Goal: Task Accomplishment & Management: Use online tool/utility

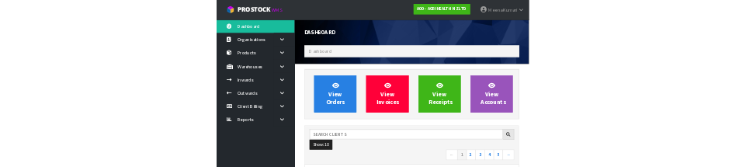
scroll to position [1225, 536]
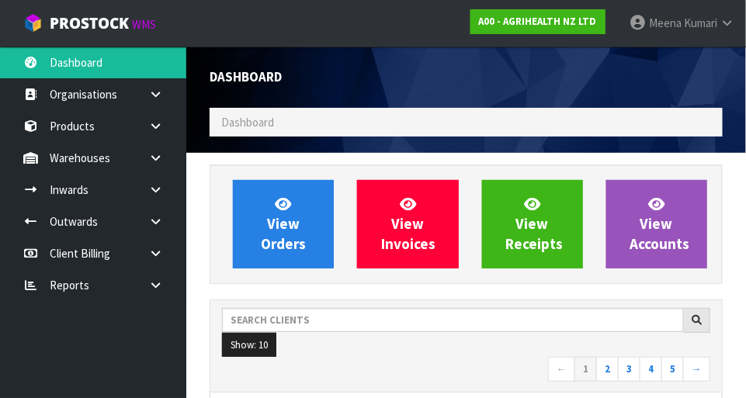
click at [143, 118] on link at bounding box center [162, 126] width 50 height 32
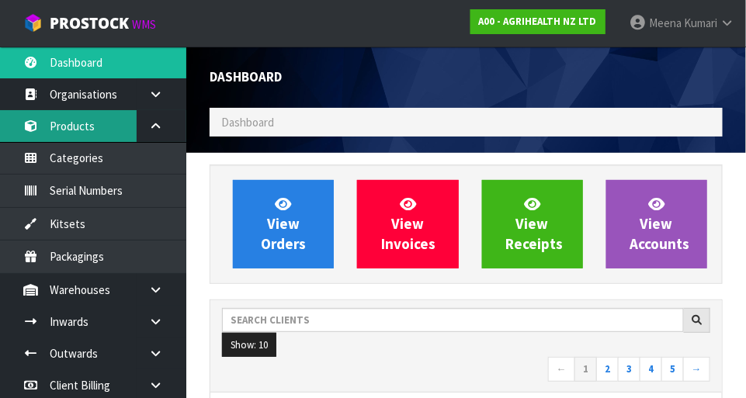
click at [78, 132] on link "Products" at bounding box center [93, 126] width 186 height 32
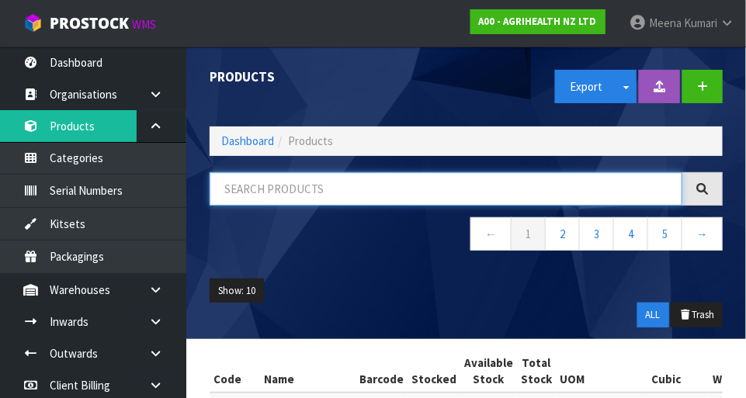
click at [314, 193] on input "text" at bounding box center [446, 188] width 473 height 33
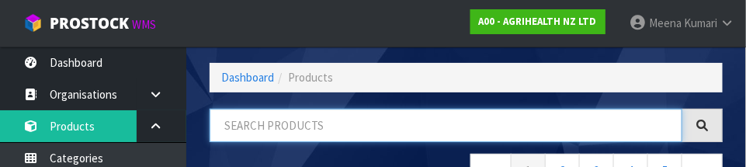
scroll to position [105, 0]
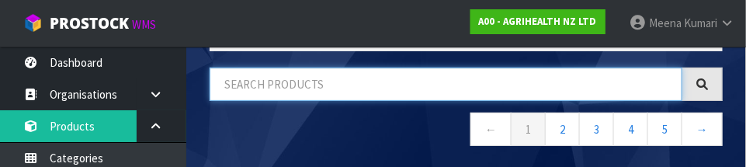
type input "A"
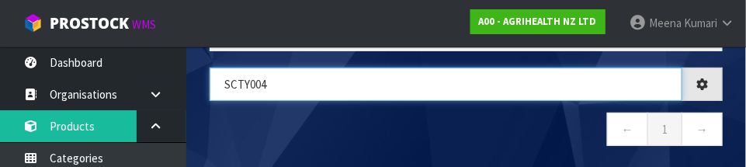
type input "SCTY004"
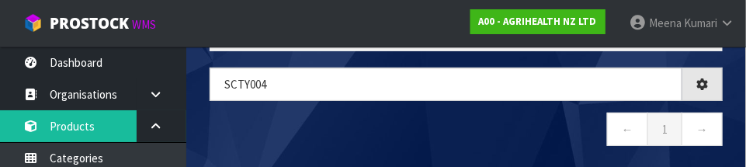
click at [341, 131] on nav "← 1 →" at bounding box center [466, 132] width 513 height 38
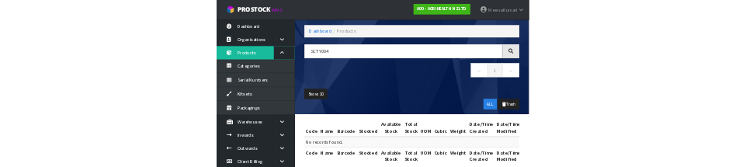
scroll to position [0, 0]
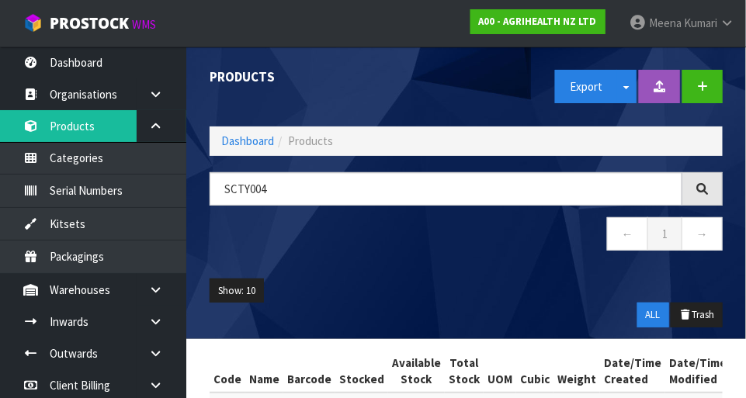
click at [244, 124] on div "Products Export Split button! SOH Summary Measurements Dangerous Goods" at bounding box center [466, 87] width 536 height 80
click at [262, 134] on link "Dashboard" at bounding box center [247, 141] width 53 height 15
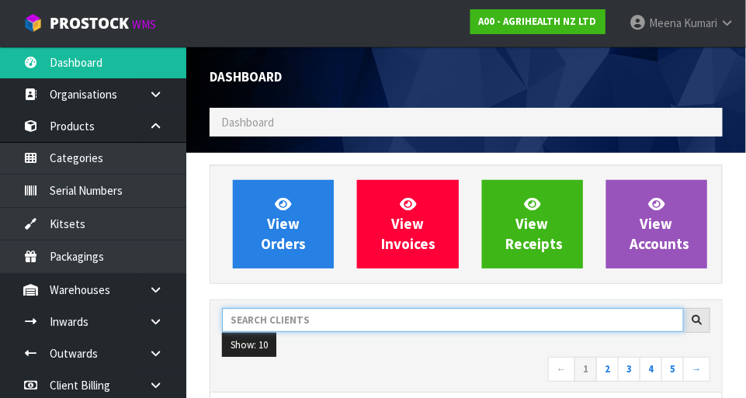
click at [302, 317] on input "text" at bounding box center [453, 320] width 462 height 24
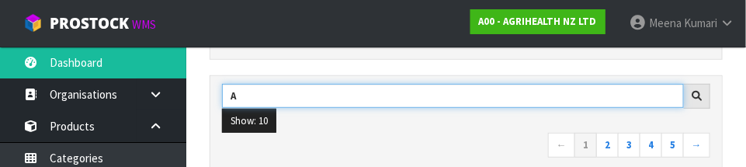
scroll to position [227, 0]
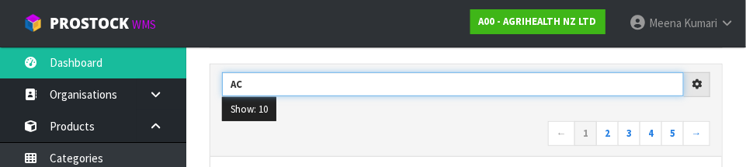
type input "AC"
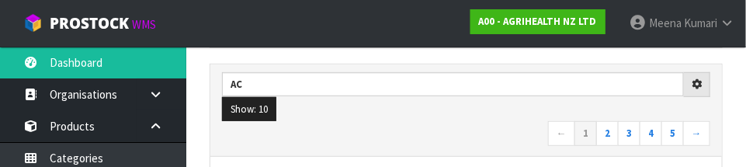
click at [428, 129] on nav "← 1 2 3 4 5 →" at bounding box center [466, 134] width 488 height 27
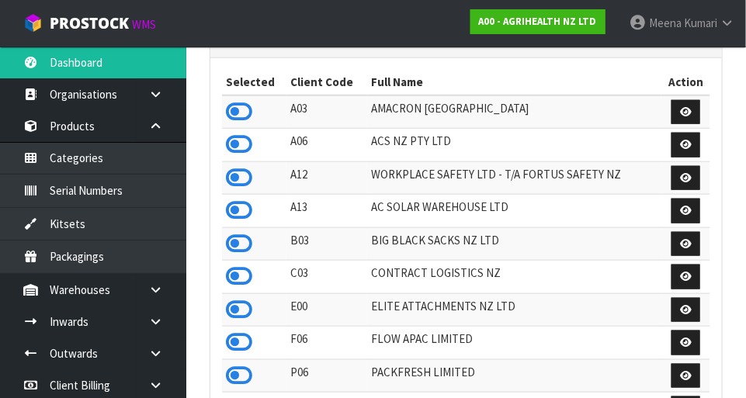
scroll to position [334, 0]
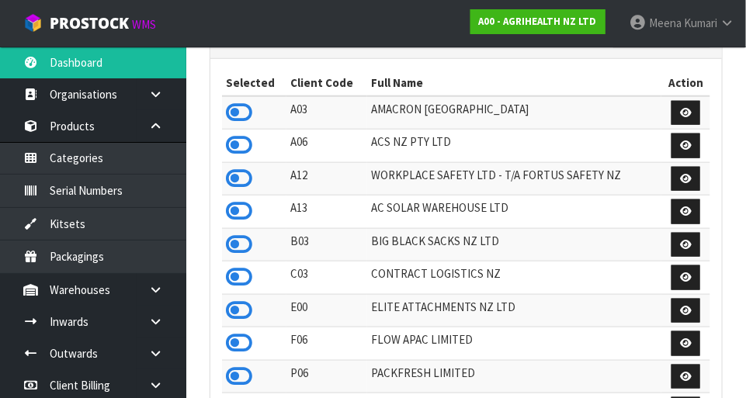
click at [246, 144] on icon at bounding box center [239, 145] width 26 height 23
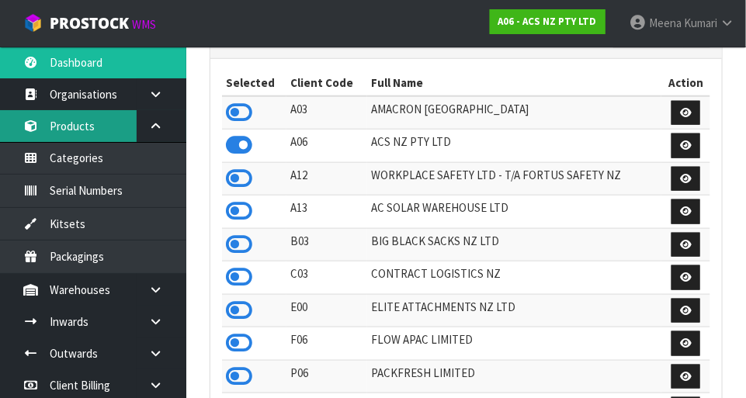
click at [102, 131] on link "Products" at bounding box center [93, 126] width 186 height 32
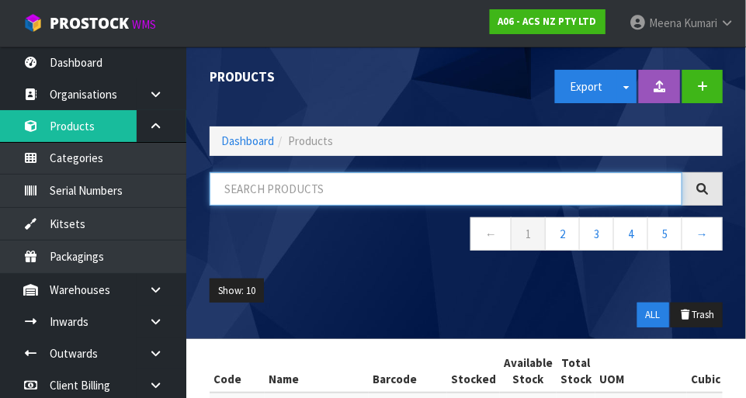
click at [347, 186] on input "text" at bounding box center [446, 188] width 473 height 33
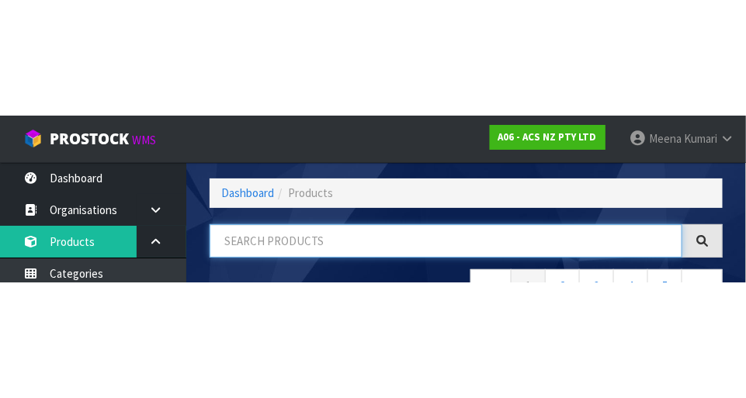
scroll to position [105, 0]
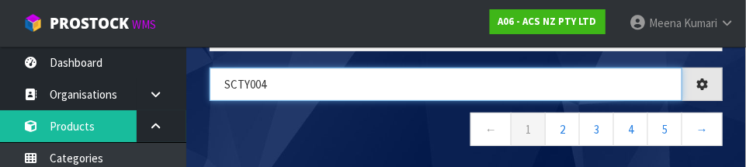
type input "SCTY004"
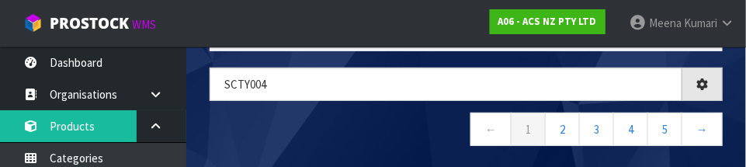
click at [328, 134] on nav "← 1 2 3 4 5 →" at bounding box center [466, 132] width 513 height 38
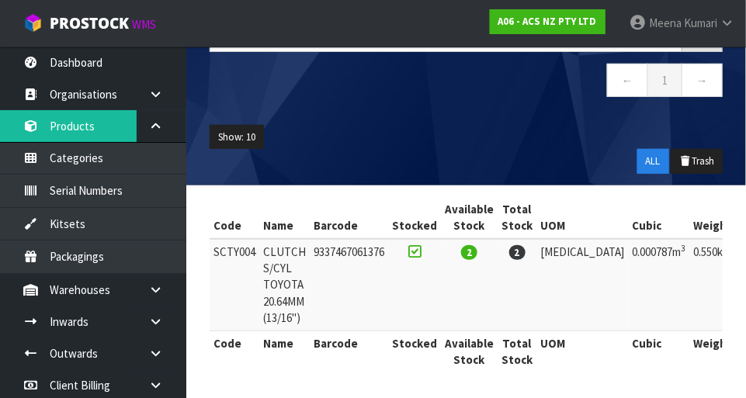
scroll to position [0, 116]
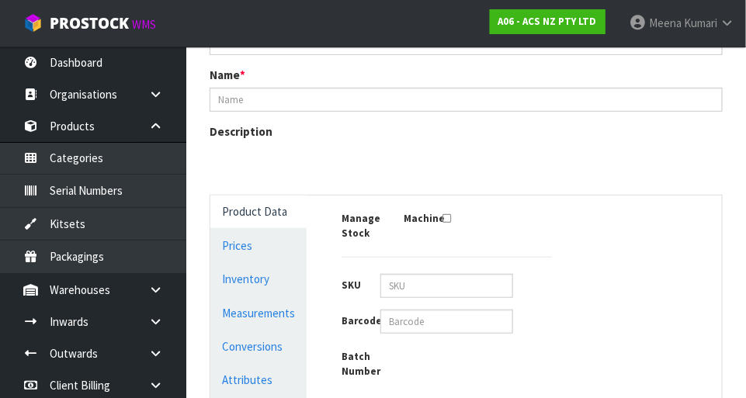
type input "SCTY004"
type input "CLUTCH S/CYL TOYOTA 20.64MM (13/16")"
type input "9337467061376"
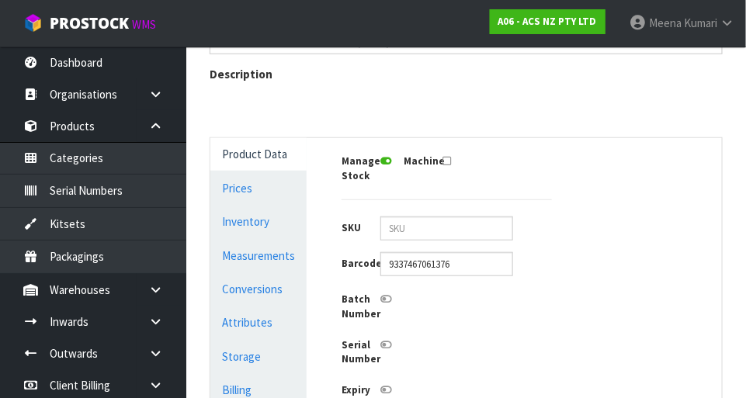
click at [285, 170] on link "Product Data" at bounding box center [258, 154] width 96 height 32
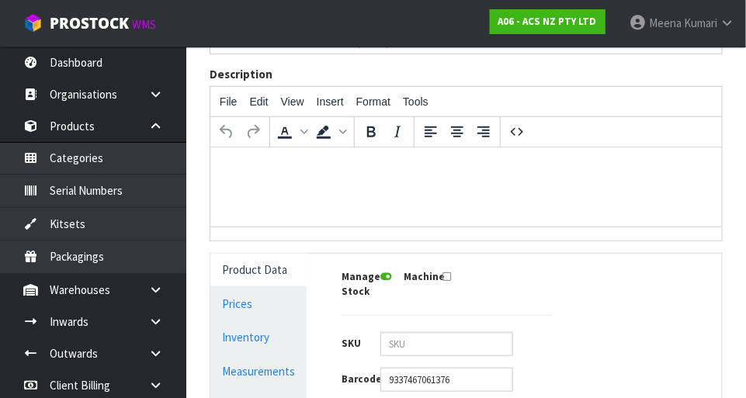
click at [283, 258] on link "Product Data" at bounding box center [258, 270] width 96 height 32
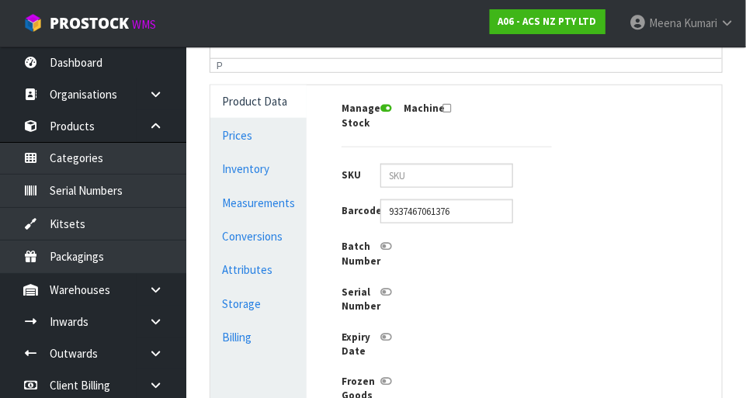
scroll to position [380, 0]
click at [281, 210] on link "Measurements" at bounding box center [258, 203] width 96 height 32
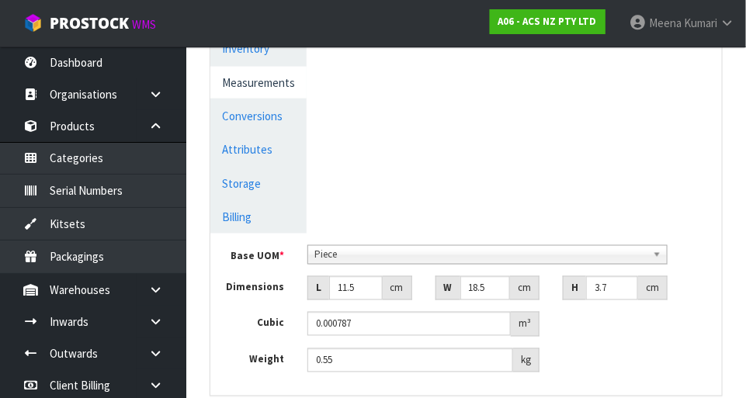
scroll to position [543, 0]
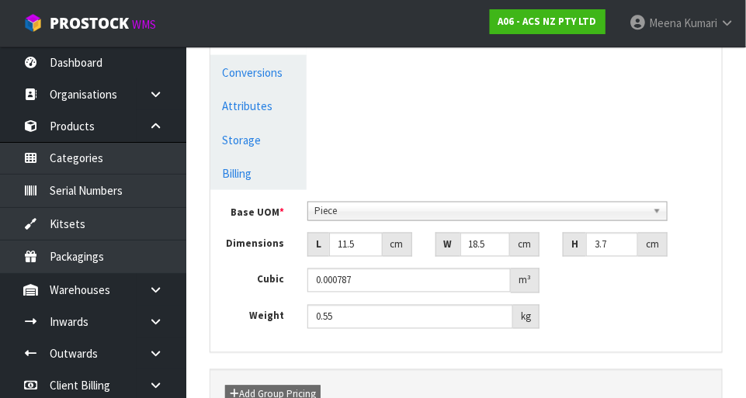
click at [285, 84] on link "Conversions" at bounding box center [258, 73] width 96 height 32
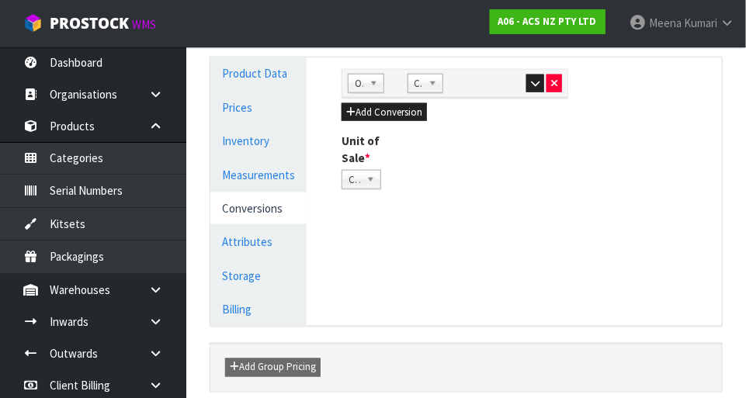
scroll to position [397, 0]
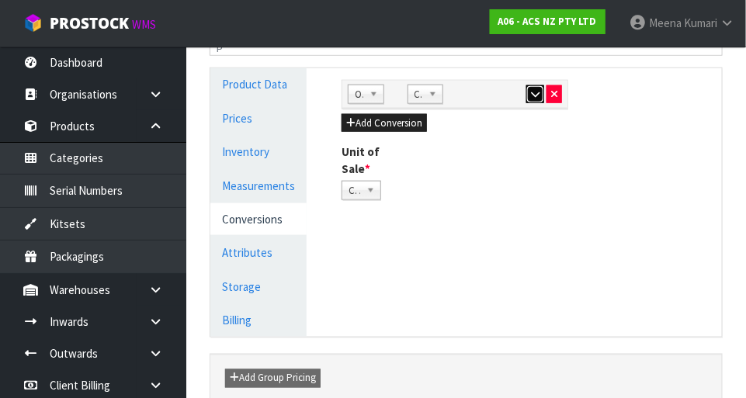
click at [466, 98] on button "button" at bounding box center [535, 94] width 18 height 19
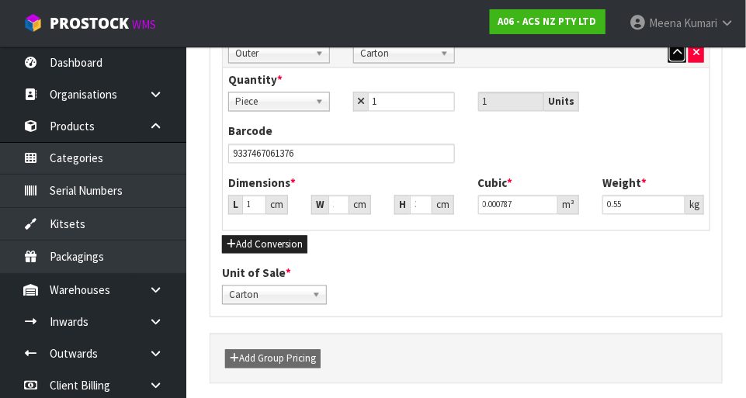
scroll to position [709, 0]
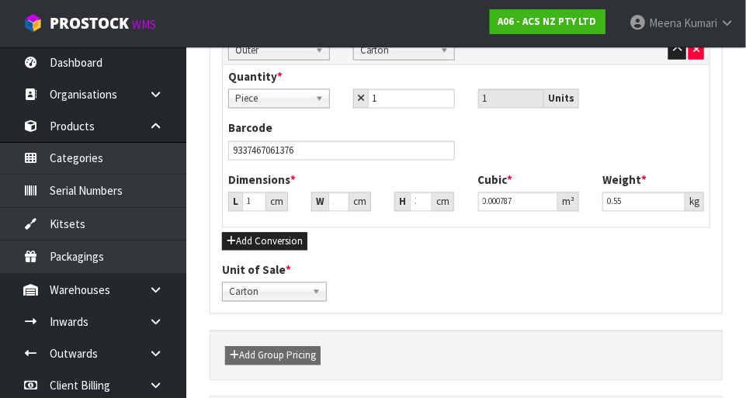
click at [466, 222] on div "Quantity * Piece Carton Piece 1 1 Units Barcode 9337467061376 Dimensions * L 11…" at bounding box center [466, 146] width 487 height 162
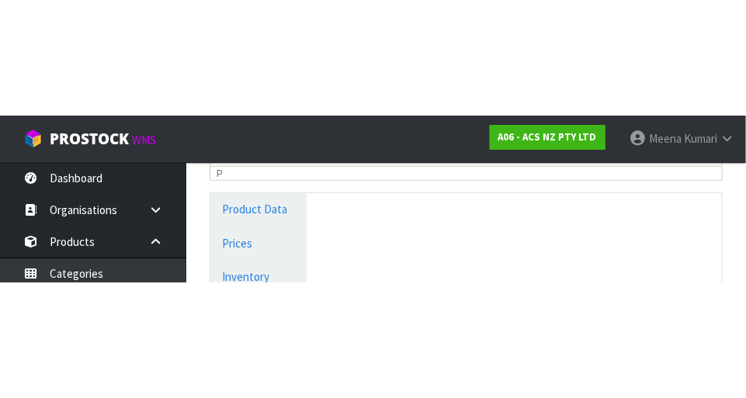
scroll to position [0, 0]
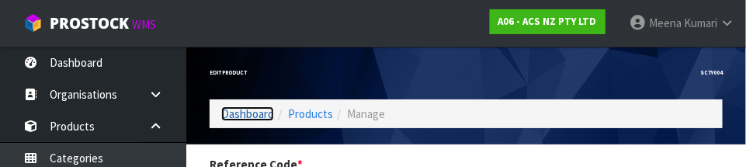
click at [260, 109] on link "Dashboard" at bounding box center [247, 113] width 53 height 15
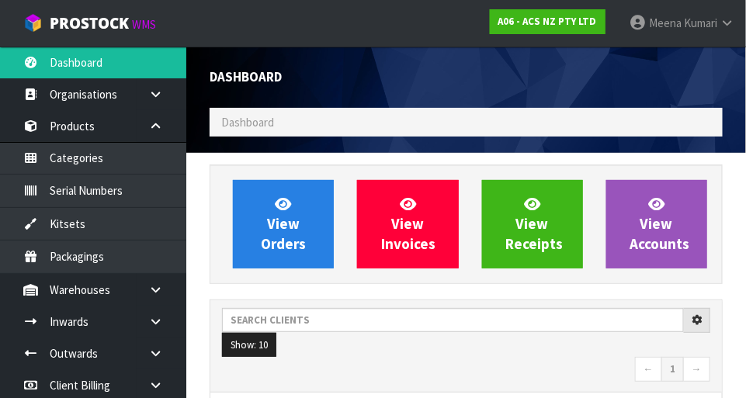
click at [262, 108] on ol "Dashboard" at bounding box center [466, 122] width 513 height 29
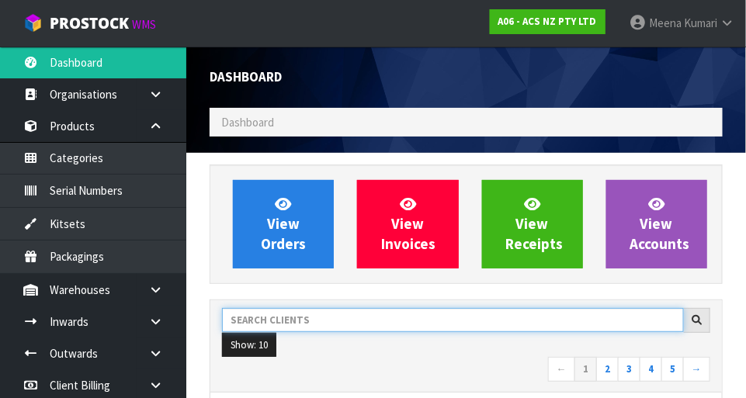
click at [307, 309] on input "text" at bounding box center [453, 320] width 462 height 24
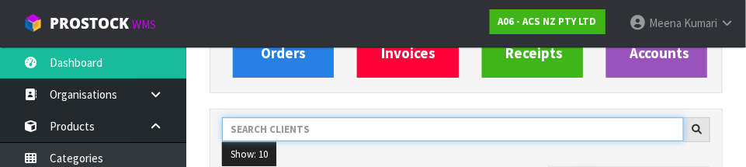
scroll to position [227, 0]
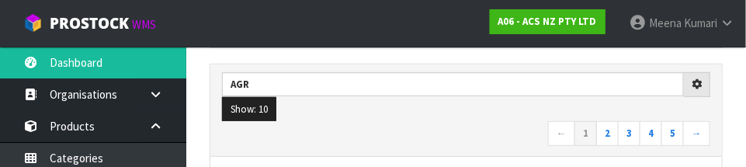
click at [404, 143] on nav "← 1 2 3 4 5 →" at bounding box center [466, 134] width 488 height 27
type input "AGR"
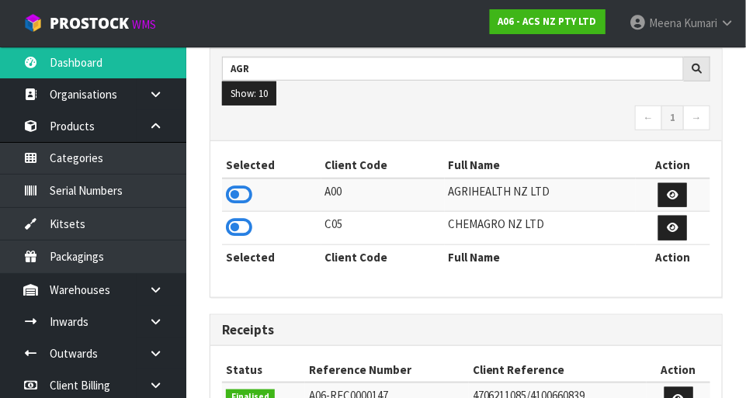
scroll to position [274, 0]
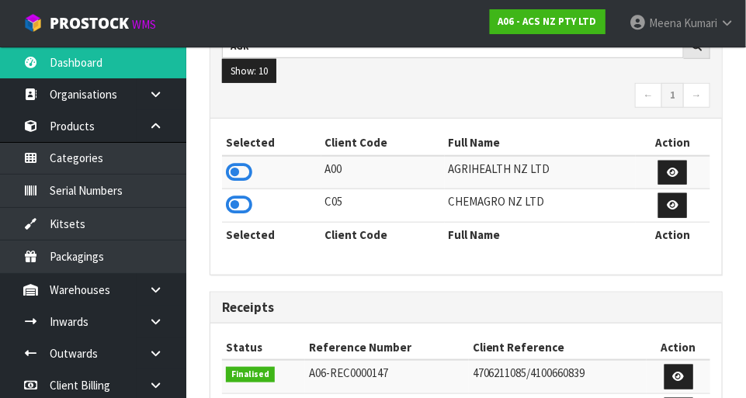
click at [248, 168] on icon at bounding box center [239, 172] width 26 height 23
click at [141, 295] on link at bounding box center [162, 290] width 50 height 32
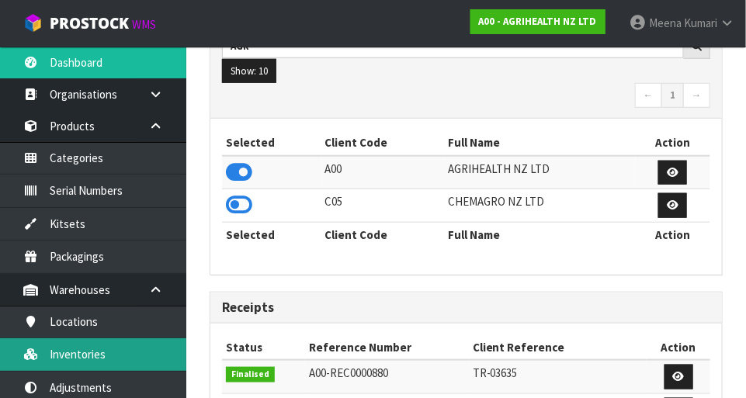
click at [124, 356] on link "Inventories" at bounding box center [93, 354] width 186 height 32
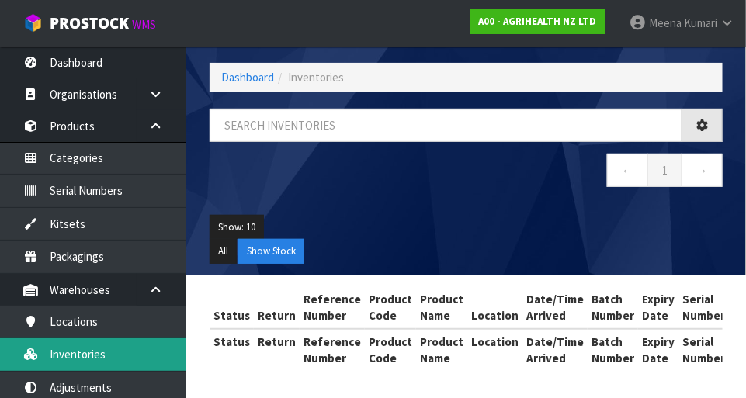
scroll to position [63, 0]
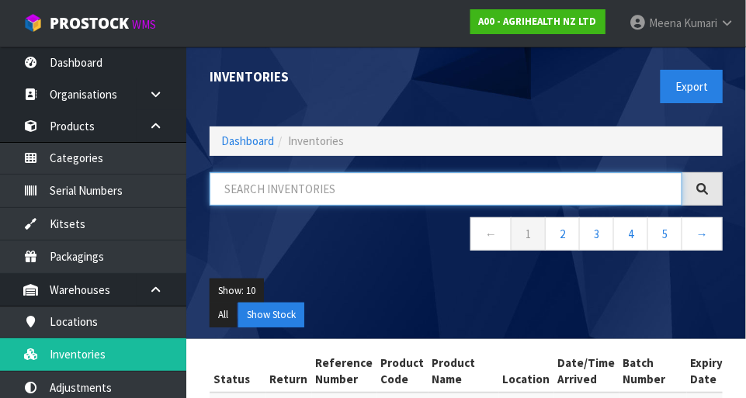
click at [316, 194] on input "text" at bounding box center [446, 188] width 473 height 33
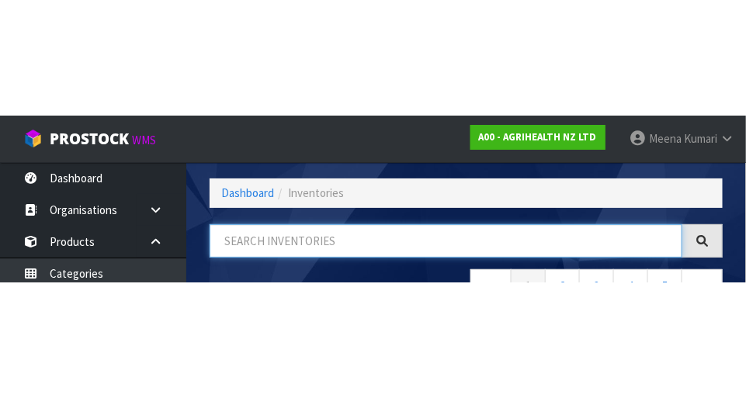
scroll to position [105, 0]
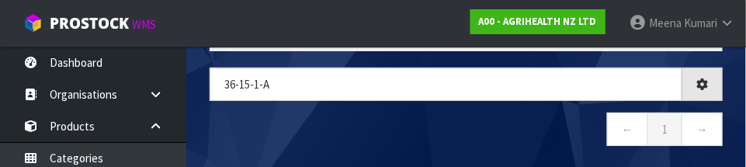
click at [407, 134] on nav "← 1 →" at bounding box center [466, 132] width 513 height 38
type input "36-15-1-A"
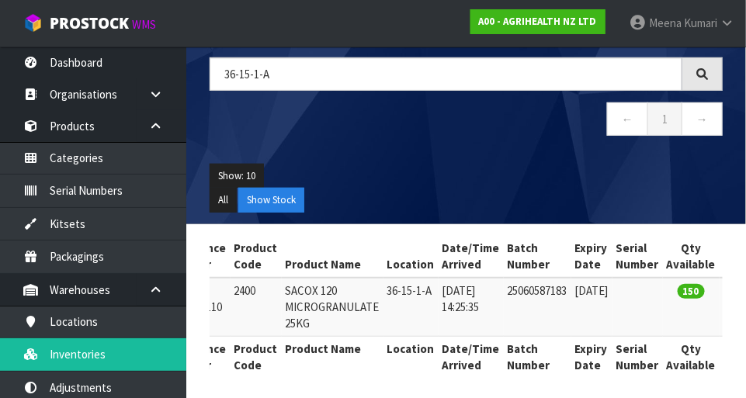
scroll to position [0, 365]
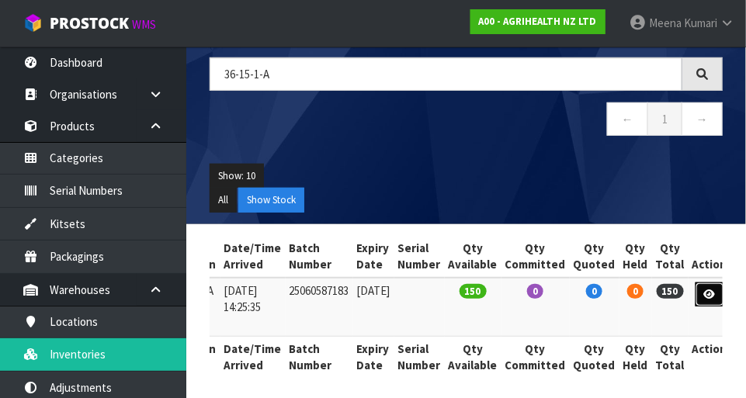
click at [466, 295] on icon at bounding box center [710, 295] width 12 height 10
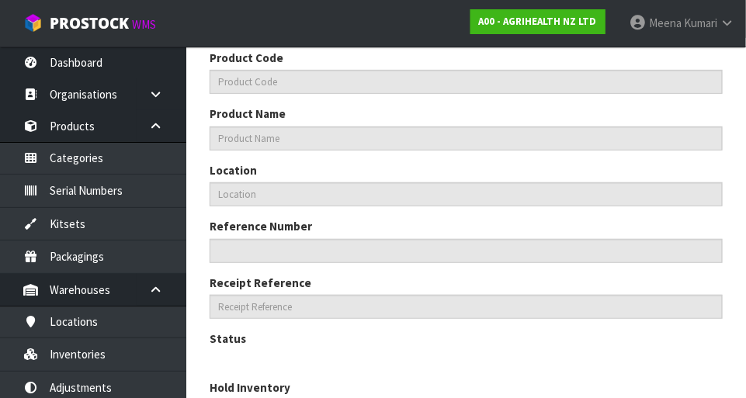
scroll to position [513, 0]
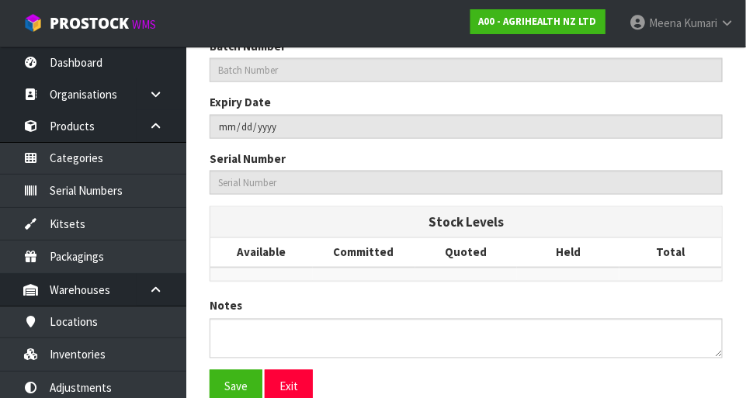
type input "2400"
type input "SACOX 120 MICROGRANULATE 25KG"
type input "36-15-1-A"
type input "A00-IRY0004110"
type input "A00-REC0000873"
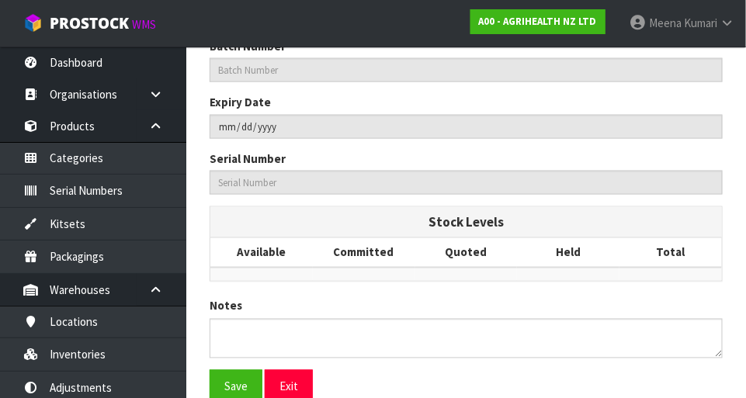
type input "25060587183"
type input "[DATE]"
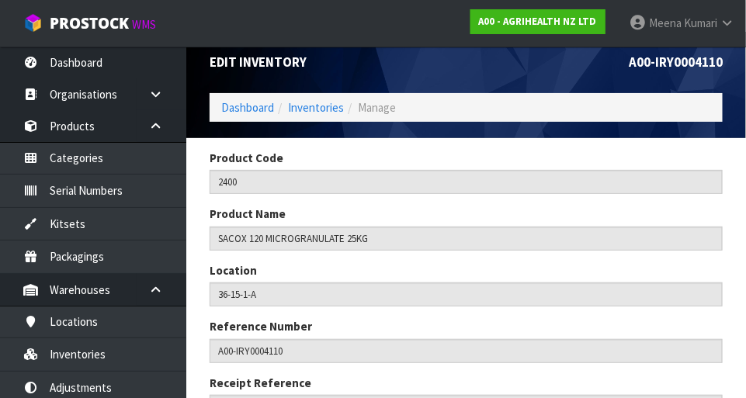
scroll to position [21, 0]
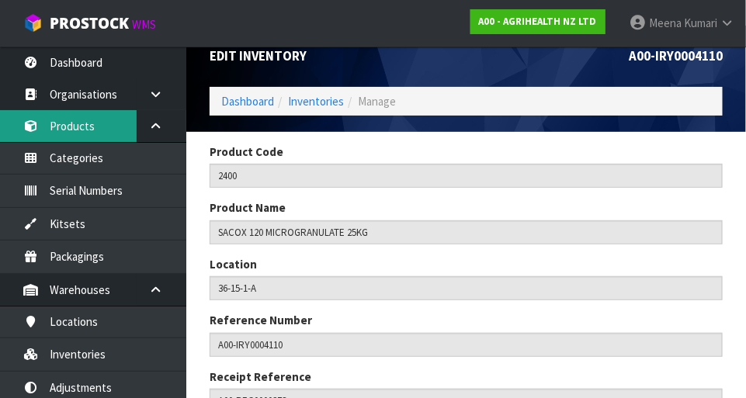
click at [95, 126] on link "Products" at bounding box center [93, 126] width 186 height 32
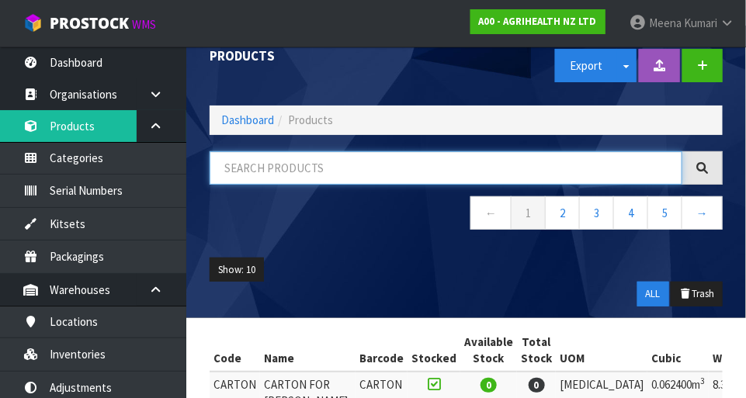
paste input "2400"
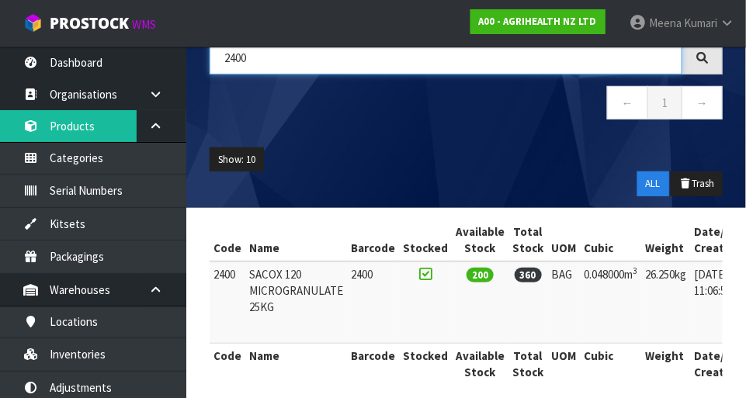
scroll to position [0, 122]
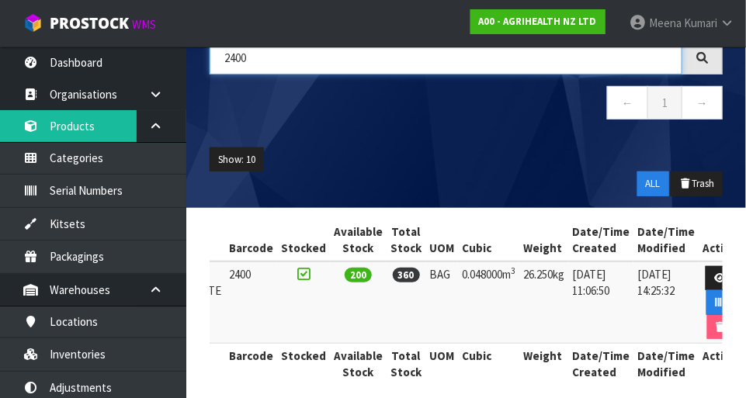
type input "2400"
click at [466, 273] on icon at bounding box center [720, 278] width 12 height 10
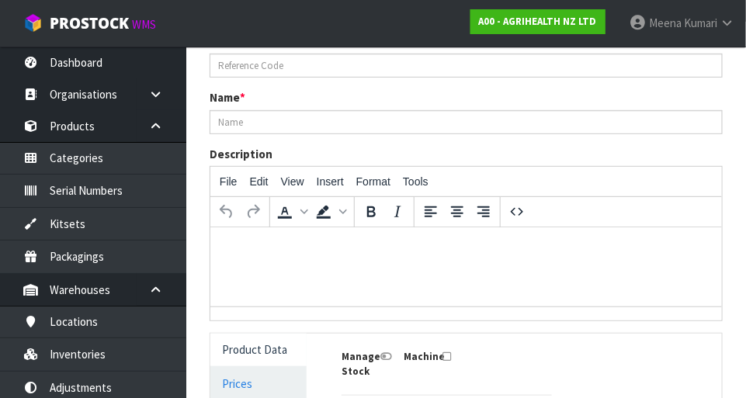
type input "2400"
type input "SACOX 120 MICROGRANULATE 25KG"
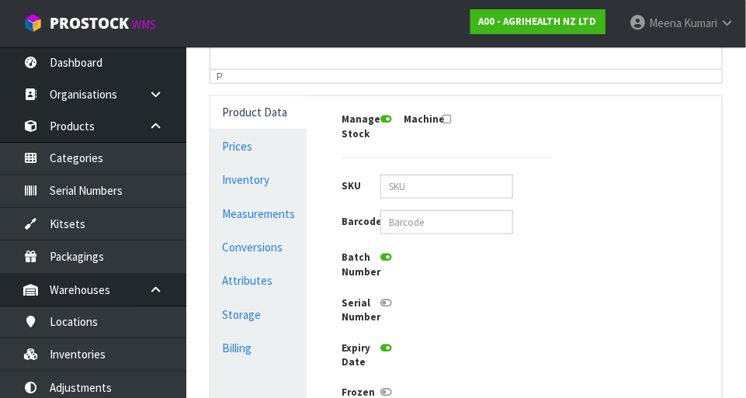
click at [241, 208] on link "Measurements" at bounding box center [258, 214] width 96 height 32
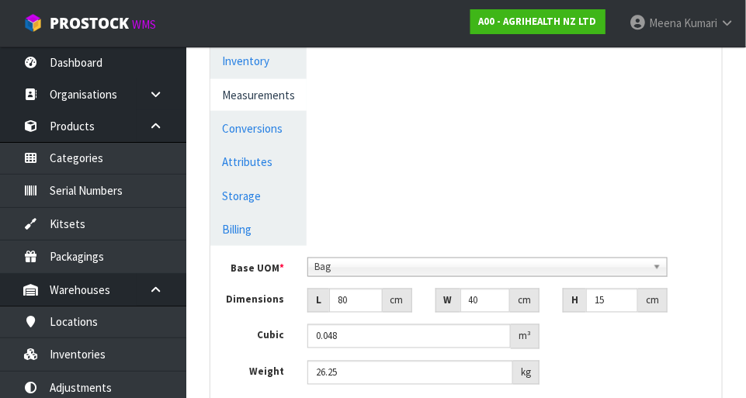
scroll to position [490, 0]
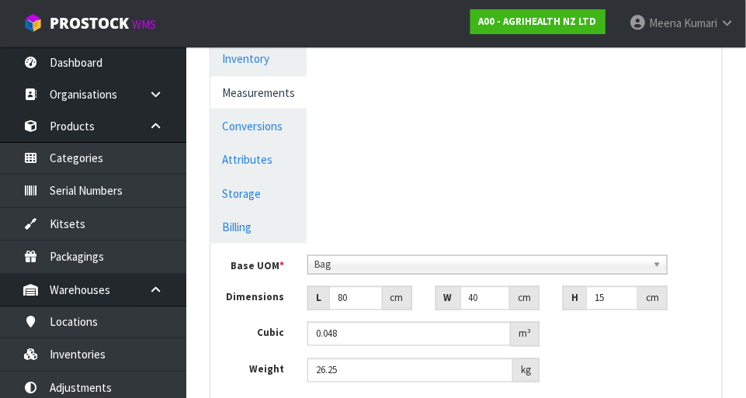
click at [279, 130] on link "Conversions" at bounding box center [258, 126] width 96 height 32
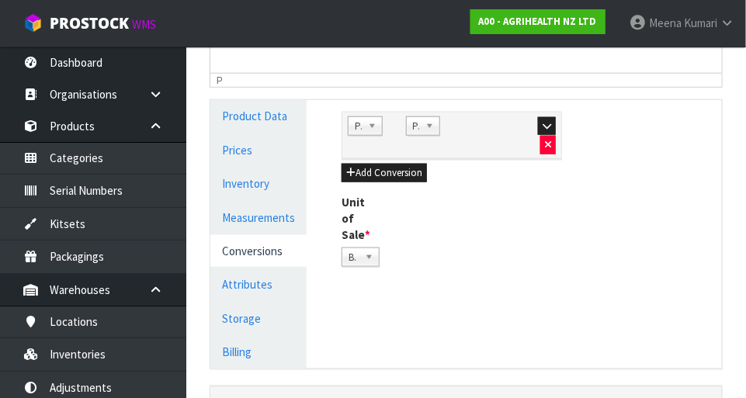
scroll to position [366, 0]
click at [466, 123] on button "button" at bounding box center [547, 125] width 18 height 19
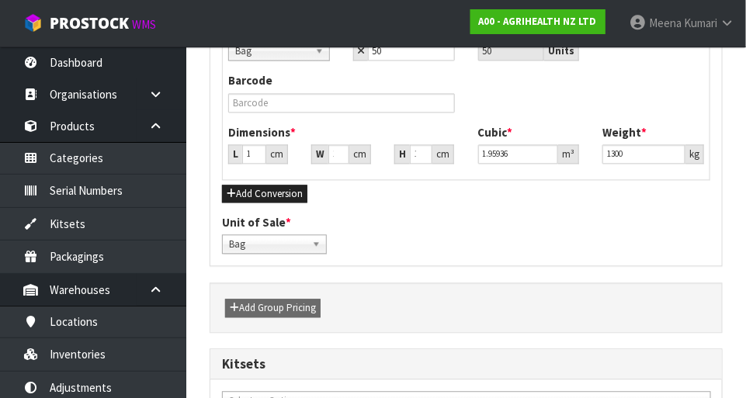
scroll to position [752, 0]
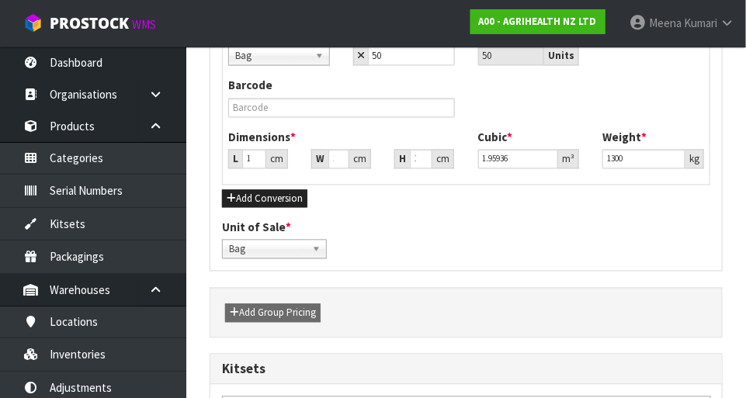
click at [466, 347] on div "Reference Code * 2400 Name * SACOX 120 MICROGRANULATE 25KG Description File Edi…" at bounding box center [466, 82] width 536 height 1340
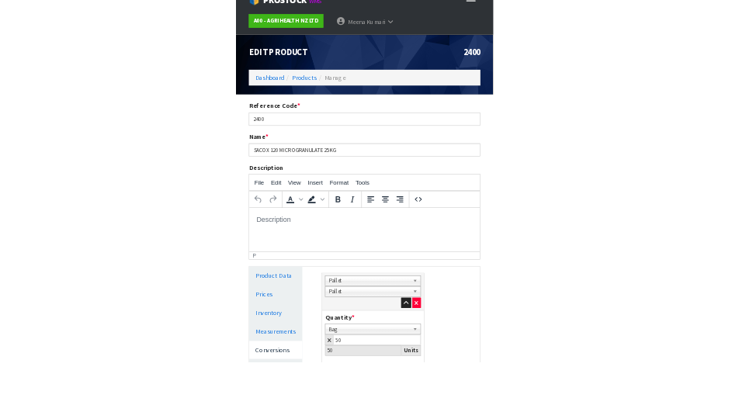
scroll to position [10, 0]
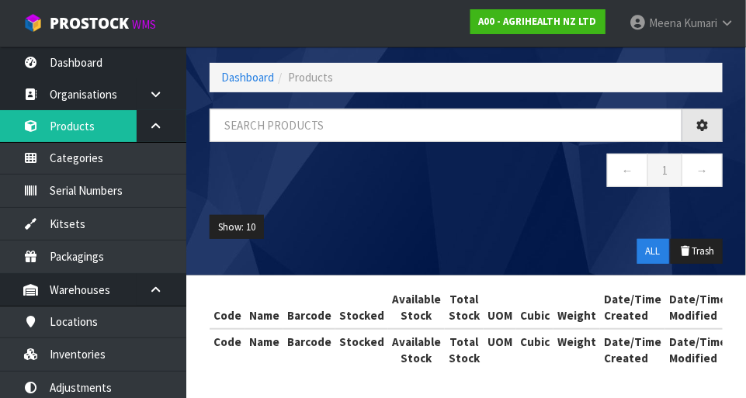
scroll to position [63, 0]
